Goal: Information Seeking & Learning: Learn about a topic

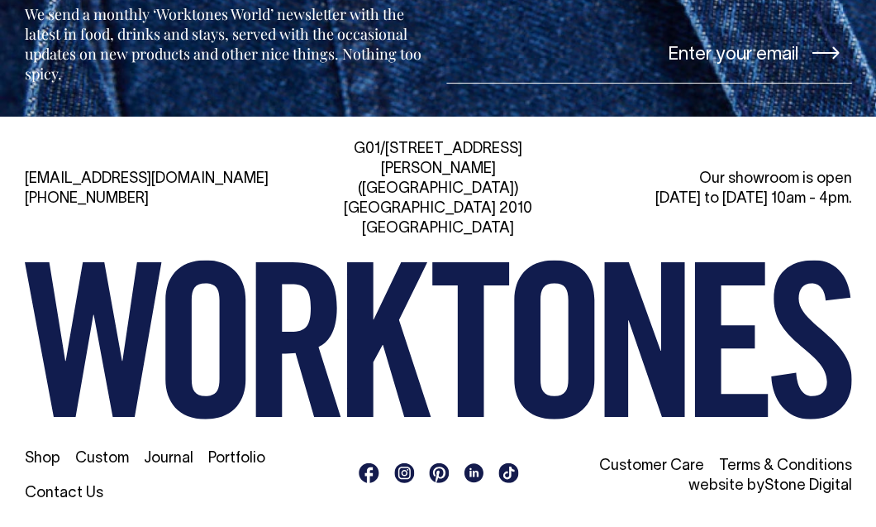
scroll to position [3718, 0]
click at [188, 459] on link "Journal" at bounding box center [169, 458] width 50 height 14
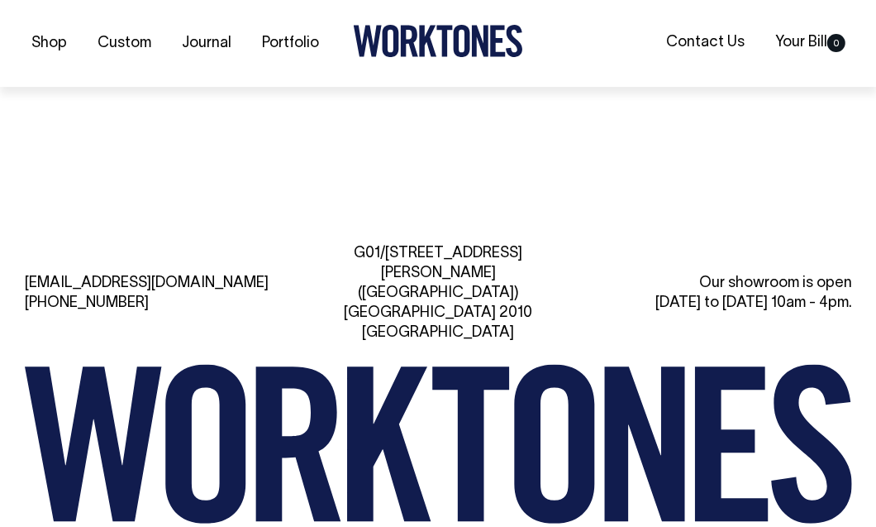
scroll to position [2379, 0]
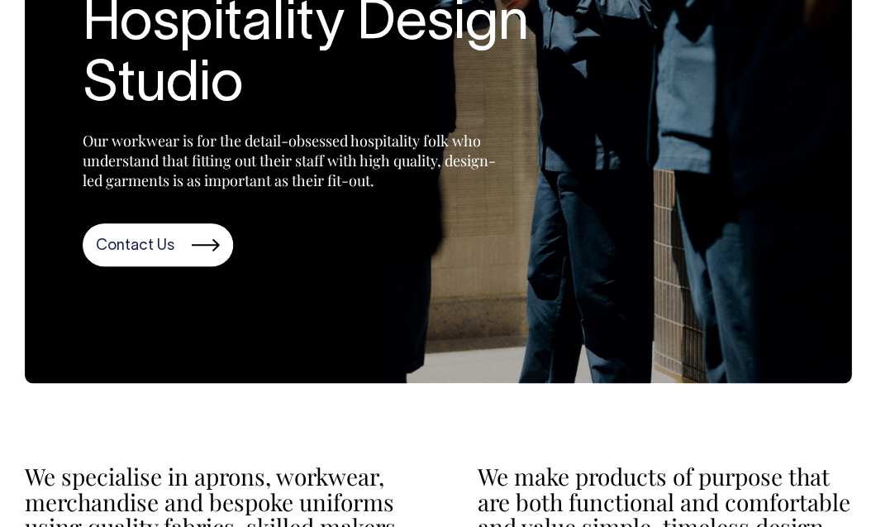
scroll to position [268, 0]
drag, startPoint x: 450, startPoint y: 180, endPoint x: 395, endPoint y: 175, distance: 54.8
click at [395, 175] on p "Our workwear is for the detail-obsessed hospitality folk who understand that fi…" at bounding box center [289, 161] width 413 height 60
click at [300, 199] on div "FULLY DEDICATED Hospitality Design Studio Our workwear is for the detail-obsess…" at bounding box center [331, 101] width 496 height 331
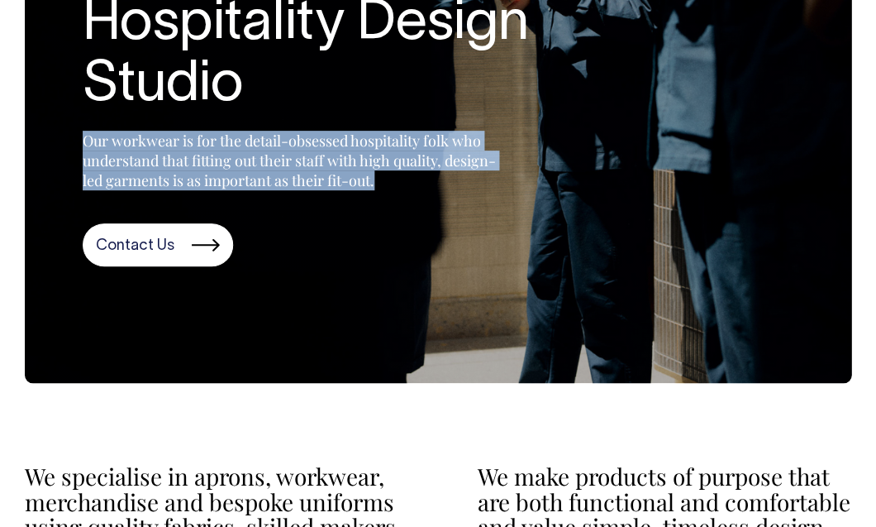
drag, startPoint x: 436, startPoint y: 181, endPoint x: 73, endPoint y: 139, distance: 366.2
click at [73, 139] on section "FULLY DEDICATED Hospitality Design Studio Our workwear is for the detail-obsess…" at bounding box center [438, 101] width 827 height 564
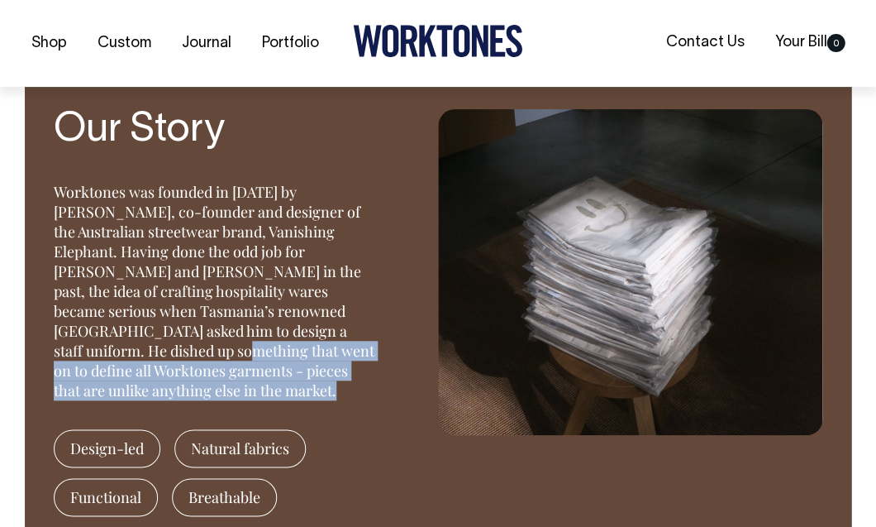
scroll to position [1278, 0]
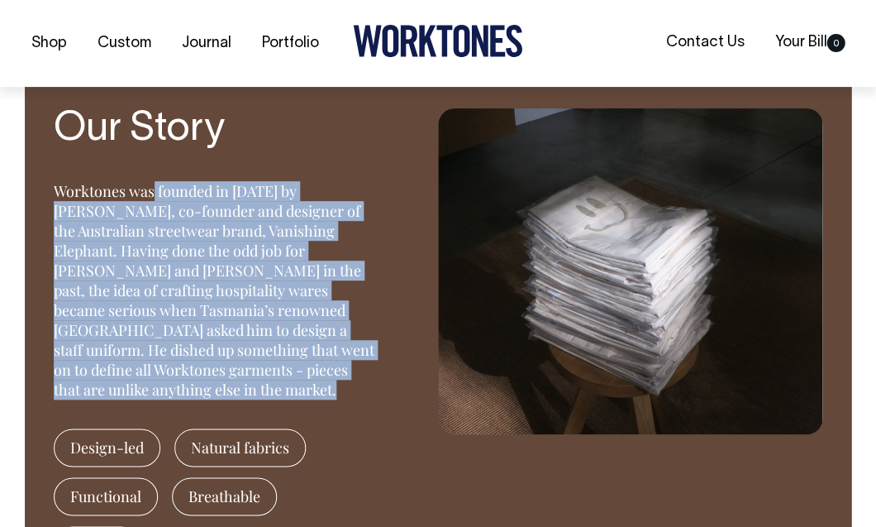
drag, startPoint x: 314, startPoint y: 366, endPoint x: 16, endPoint y: 165, distance: 360.2
click at [16, 165] on div "Our Story Worktones was founded in 2015 by Huw Bennett, co-founder and designer…" at bounding box center [438, 341] width 876 height 549
copy div "Worktones was founded in 2015 by Huw Bennett, co-founder and designer of the Au…"
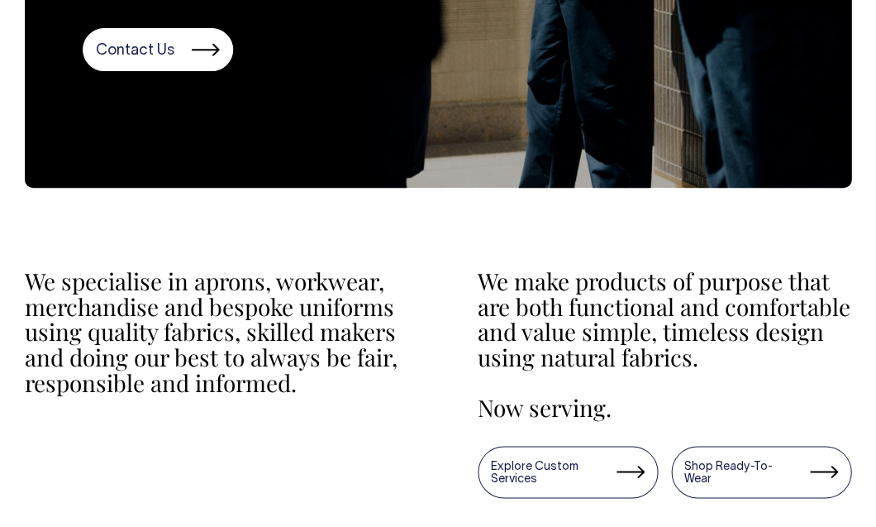
scroll to position [460, 0]
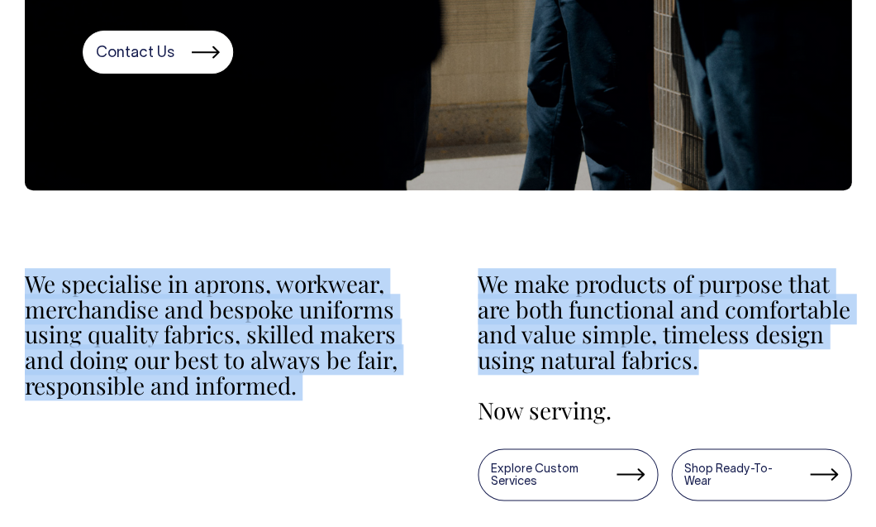
drag, startPoint x: 706, startPoint y: 363, endPoint x: 19, endPoint y: 284, distance: 691.5
click at [19, 284] on div "We specialise in aprons, workwear, merchandise and bespoke uniforms using quali…" at bounding box center [438, 374] width 876 height 335
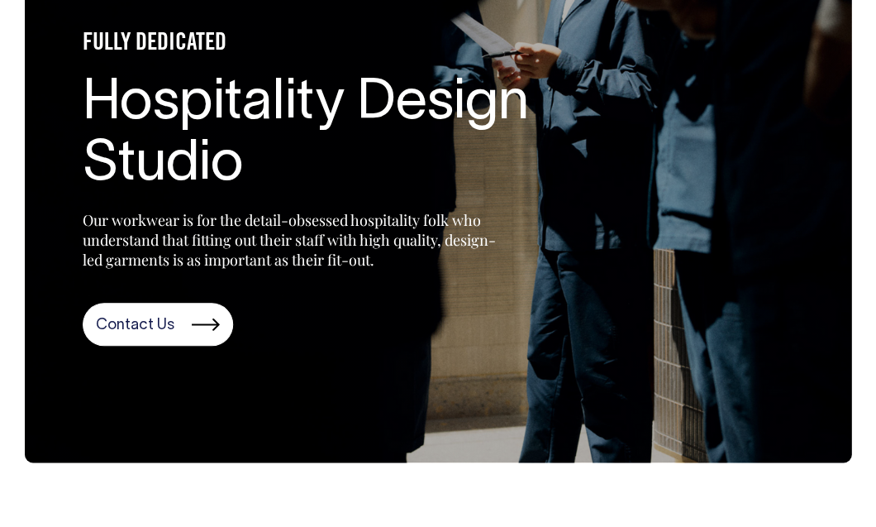
scroll to position [186, 0]
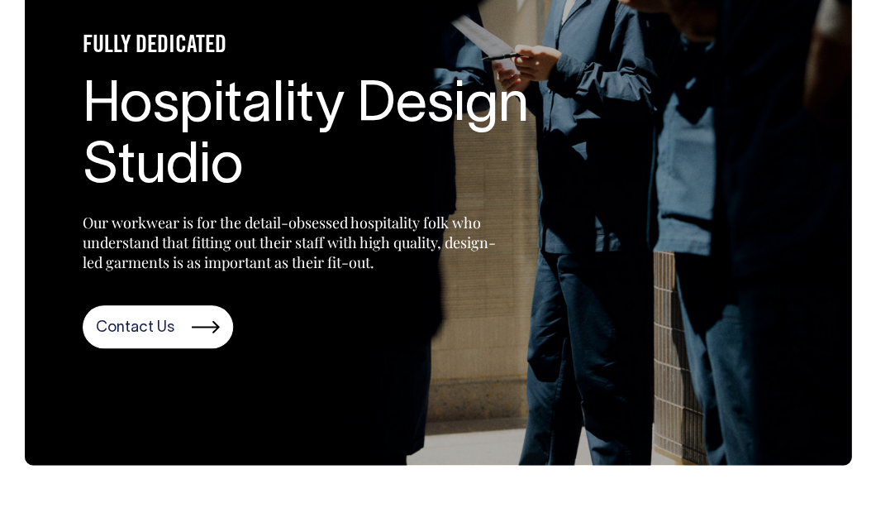
click at [380, 243] on p "Our workwear is for the detail-obsessed hospitality folk who understand that fi…" at bounding box center [289, 242] width 413 height 60
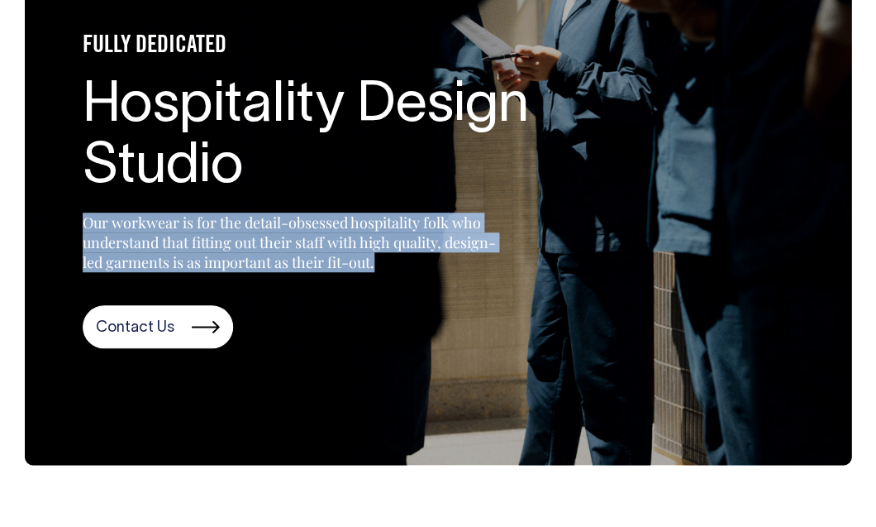
drag, startPoint x: 436, startPoint y: 265, endPoint x: 83, endPoint y: 222, distance: 355.5
click at [83, 222] on p "Our workwear is for the detail-obsessed hospitality folk who understand that fi…" at bounding box center [289, 242] width 413 height 60
copy p "Our workwear is for the detail-obsessed hospitality folk who understand that fi…"
